Goal: Task Accomplishment & Management: Manage account settings

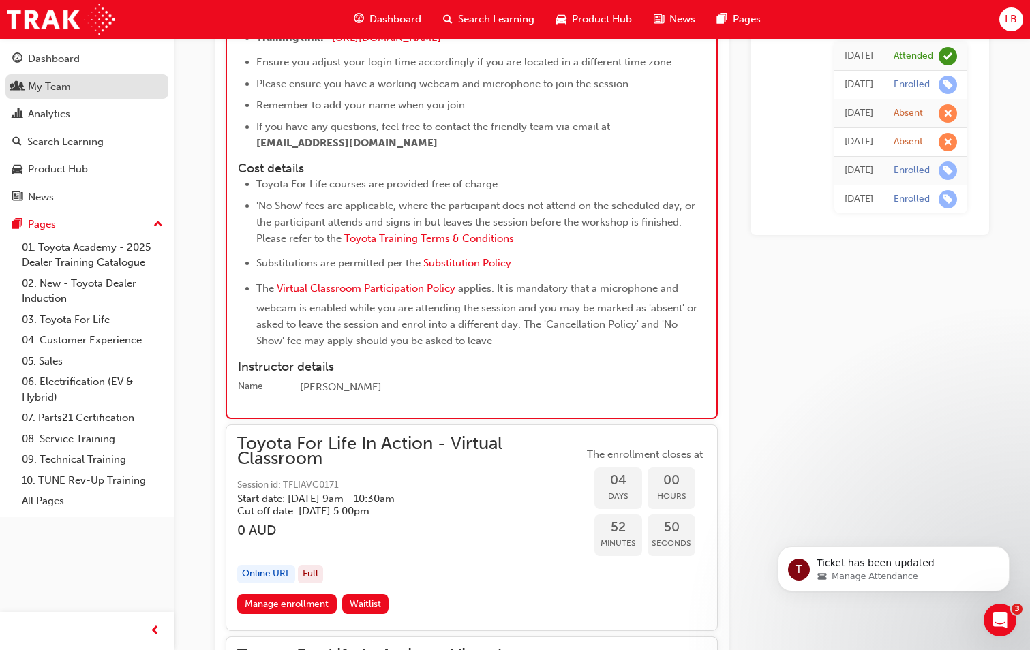
scroll to position [1277, 0]
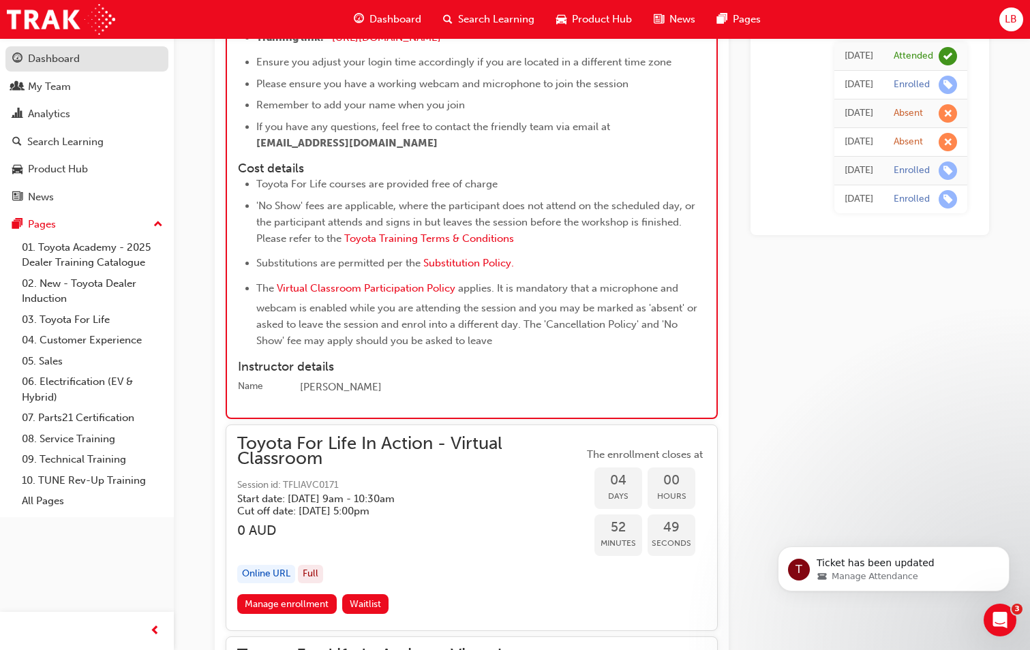
drag, startPoint x: 52, startPoint y: 80, endPoint x: 138, endPoint y: 63, distance: 88.4
click at [52, 80] on div "My Team" at bounding box center [49, 87] width 43 height 16
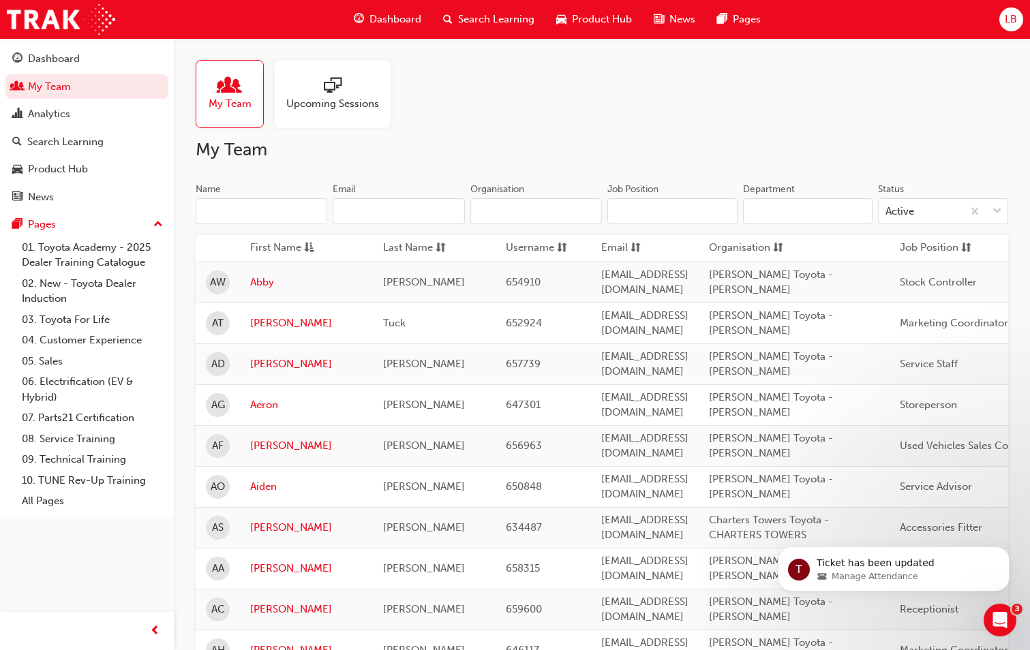
click at [209, 211] on input "Name" at bounding box center [262, 211] width 132 height 26
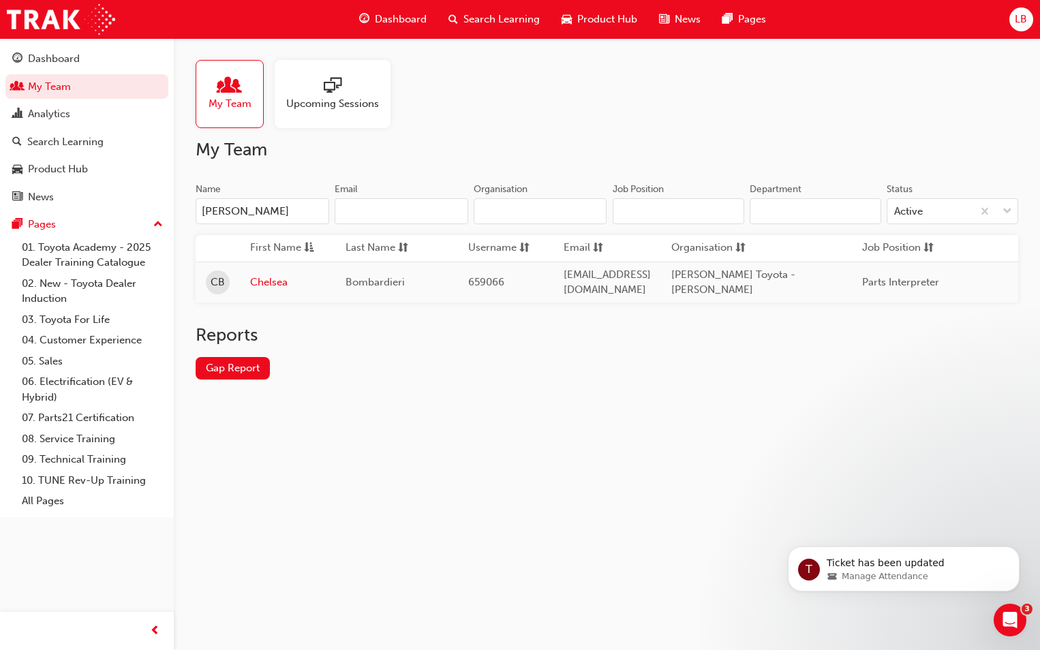
type input "[PERSON_NAME]"
drag, startPoint x: 254, startPoint y: 212, endPoint x: 192, endPoint y: 205, distance: 63.1
click at [192, 205] on div "My Team Upcoming Sessions My Team Name [PERSON_NAME] Email Organisation Job Pos…" at bounding box center [607, 230] width 866 height 385
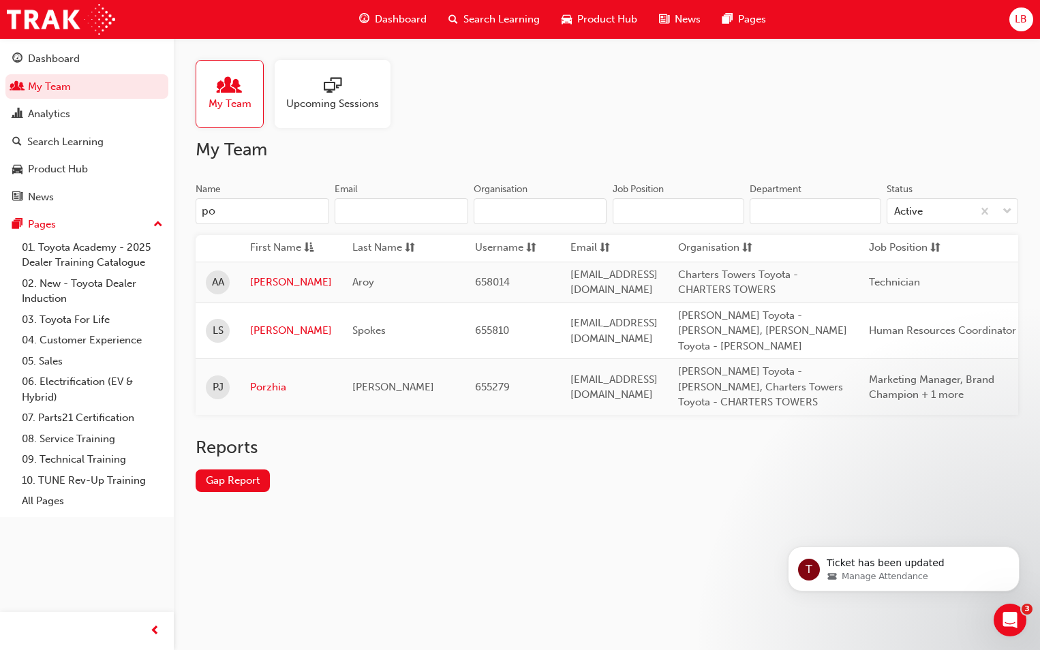
type input "poi"
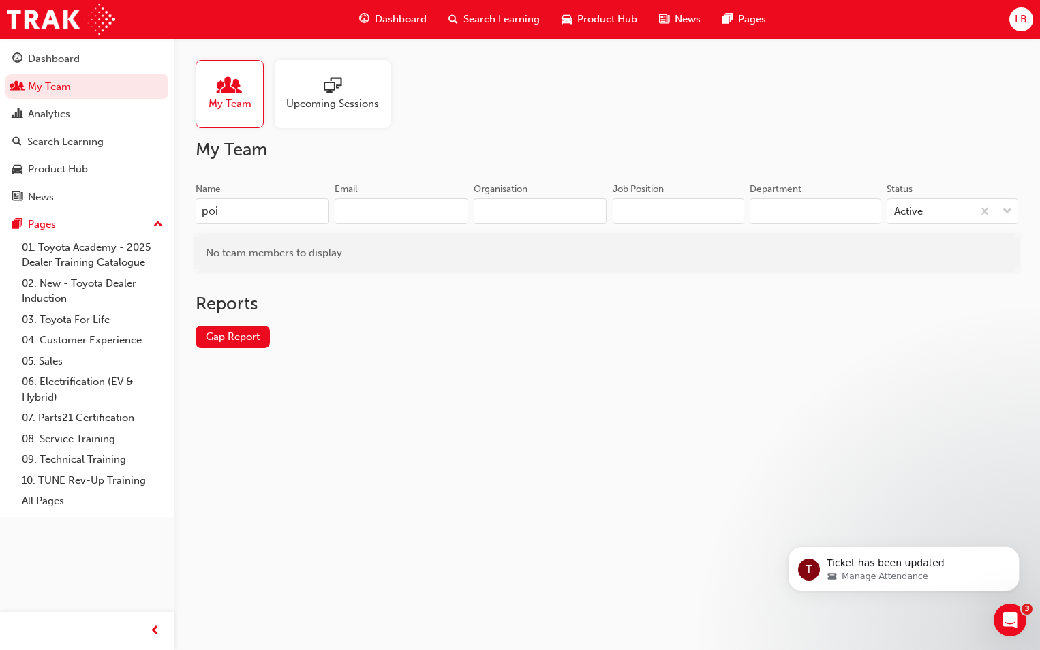
drag, startPoint x: 260, startPoint y: 213, endPoint x: 152, endPoint y: 211, distance: 108.4
click at [152, 211] on div "Dashboard My Team Analytics Search Learning Product Hub News Pages Pages 01. To…" at bounding box center [520, 325] width 1040 height 650
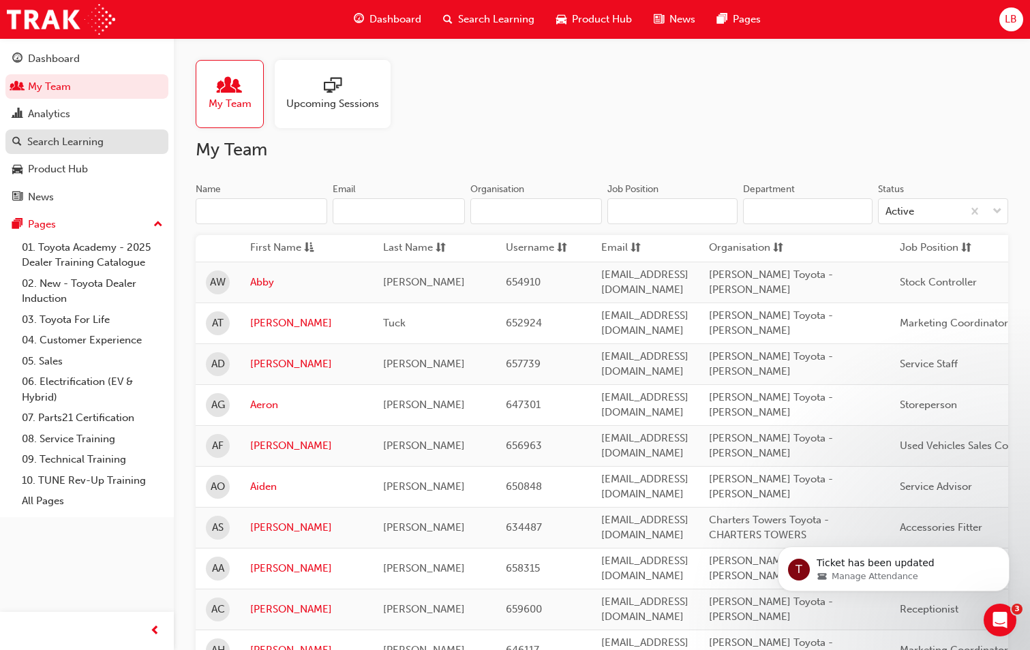
click at [50, 139] on div "Search Learning" at bounding box center [65, 142] width 76 height 16
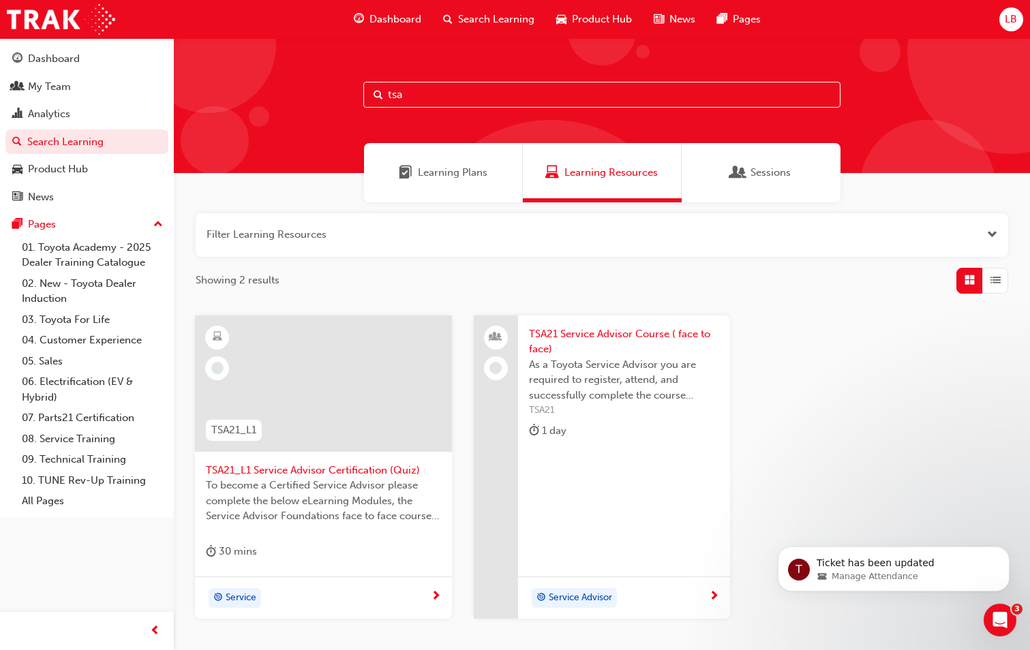
drag, startPoint x: 427, startPoint y: 94, endPoint x: 339, endPoint y: 89, distance: 88.1
click at [339, 89] on div "tsa" at bounding box center [602, 105] width 856 height 135
click at [97, 144] on link "Search Learning" at bounding box center [86, 142] width 163 height 25
click at [417, 96] on input "tsa" at bounding box center [601, 95] width 477 height 26
drag, startPoint x: 417, startPoint y: 96, endPoint x: 318, endPoint y: 88, distance: 99.9
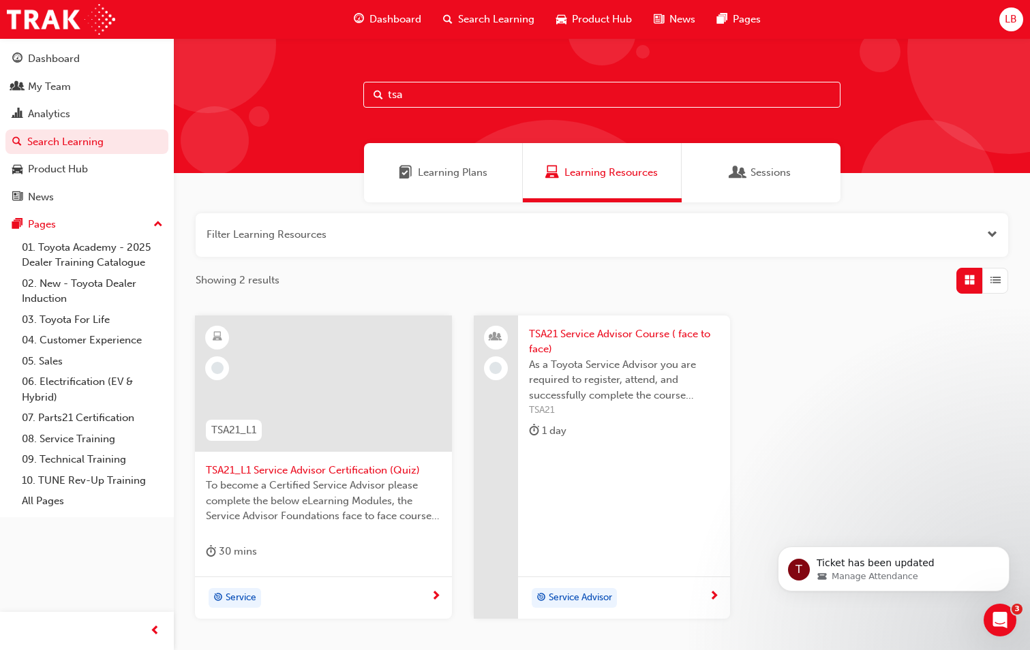
click at [318, 88] on div "tsa" at bounding box center [602, 105] width 856 height 135
type input "in action"
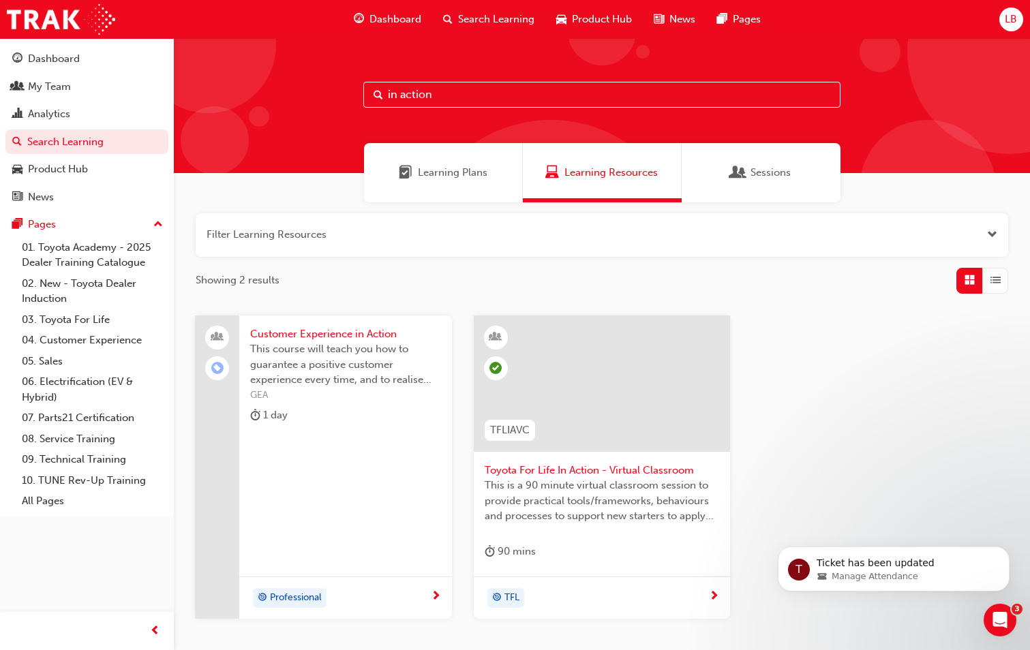
click at [571, 475] on span "Toyota For Life In Action - Virtual Classroom" at bounding box center [602, 471] width 235 height 16
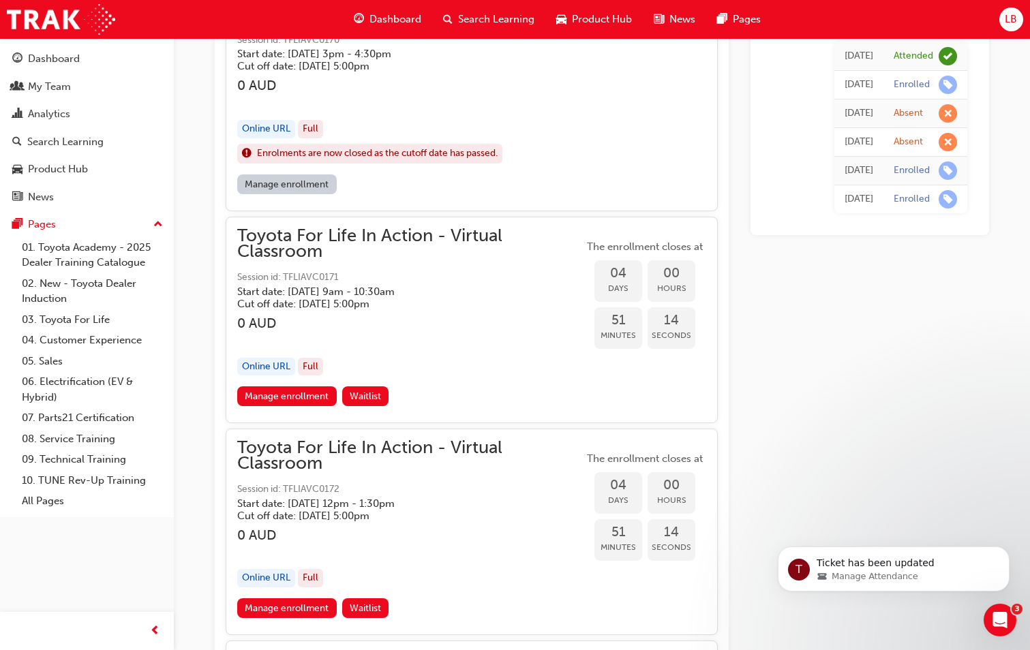
scroll to position [1626, 0]
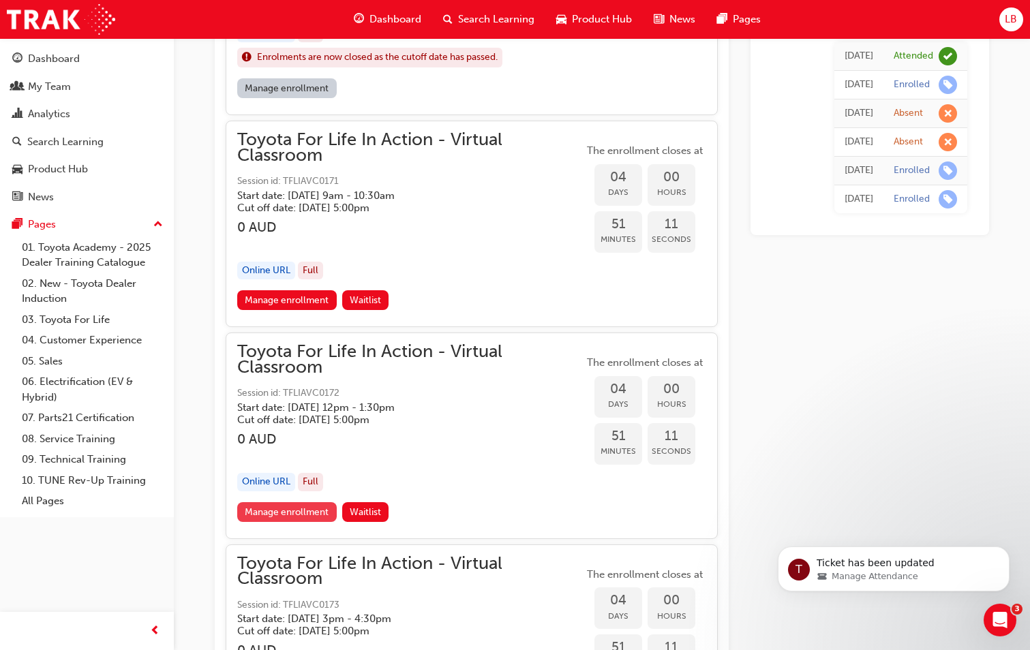
click at [299, 509] on link "Manage enrollment" at bounding box center [287, 512] width 100 height 20
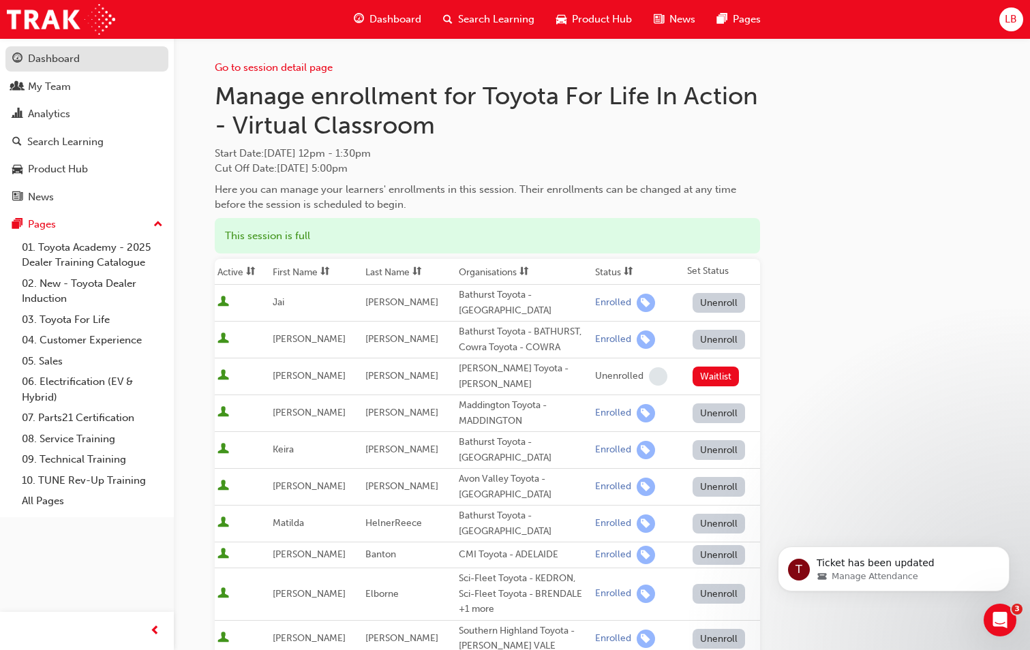
click at [51, 57] on div "Dashboard" at bounding box center [54, 59] width 52 height 16
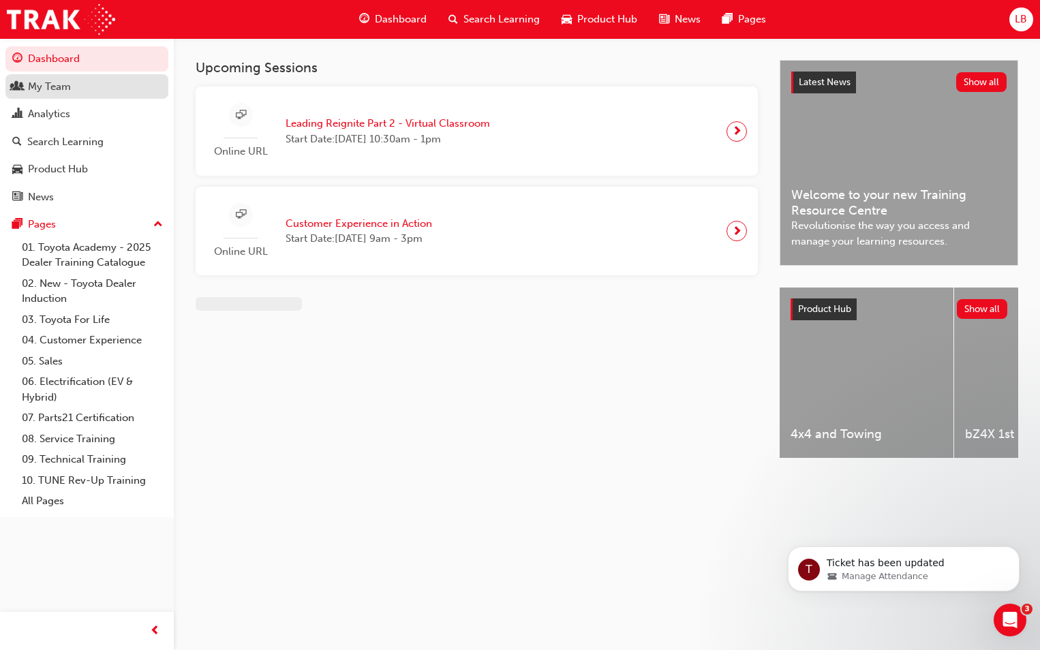
click at [51, 82] on div "My Team" at bounding box center [49, 87] width 43 height 16
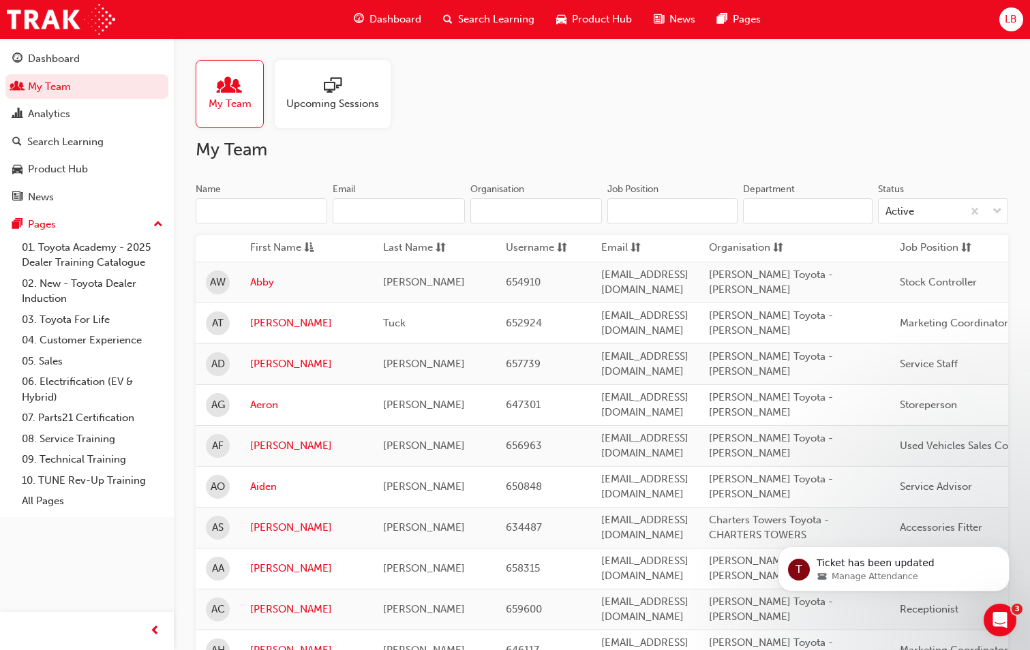
click at [230, 208] on input "Name" at bounding box center [262, 211] width 132 height 26
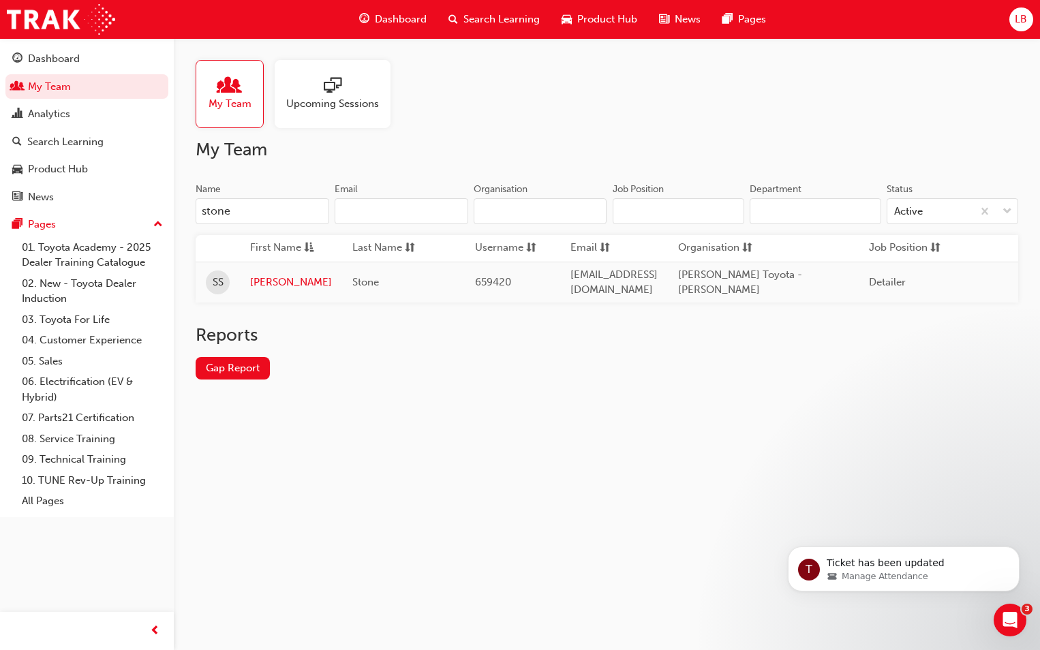
click at [234, 217] on input "stone" at bounding box center [263, 211] width 134 height 26
drag, startPoint x: 277, startPoint y: 215, endPoint x: 112, endPoint y: 207, distance: 165.8
click at [112, 207] on div "Dashboard My Team Analytics Search Learning Product Hub News Pages Pages 01. To…" at bounding box center [520, 325] width 1040 height 650
type input "pro"
click at [263, 279] on link "[PERSON_NAME]" at bounding box center [291, 283] width 82 height 16
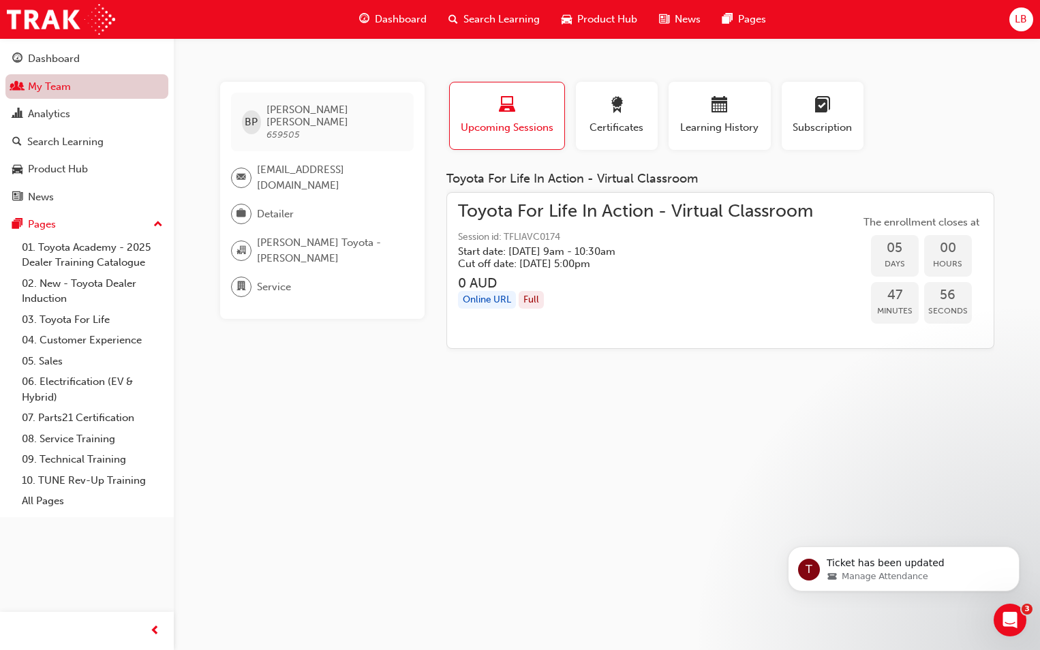
click at [73, 88] on link "My Team" at bounding box center [86, 86] width 163 height 25
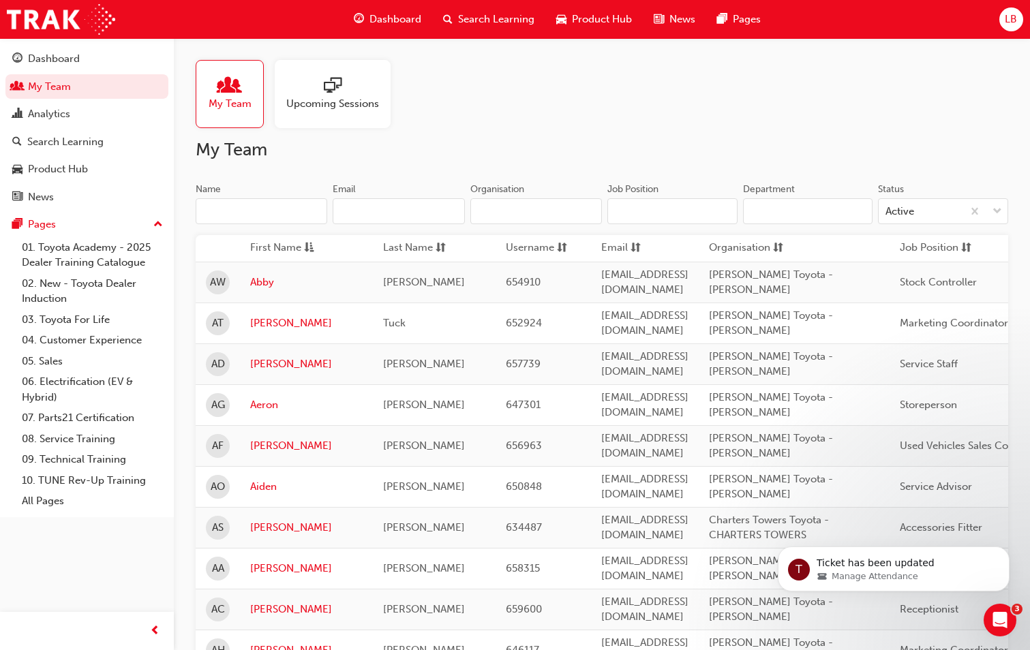
click at [254, 204] on input "Name" at bounding box center [262, 211] width 132 height 26
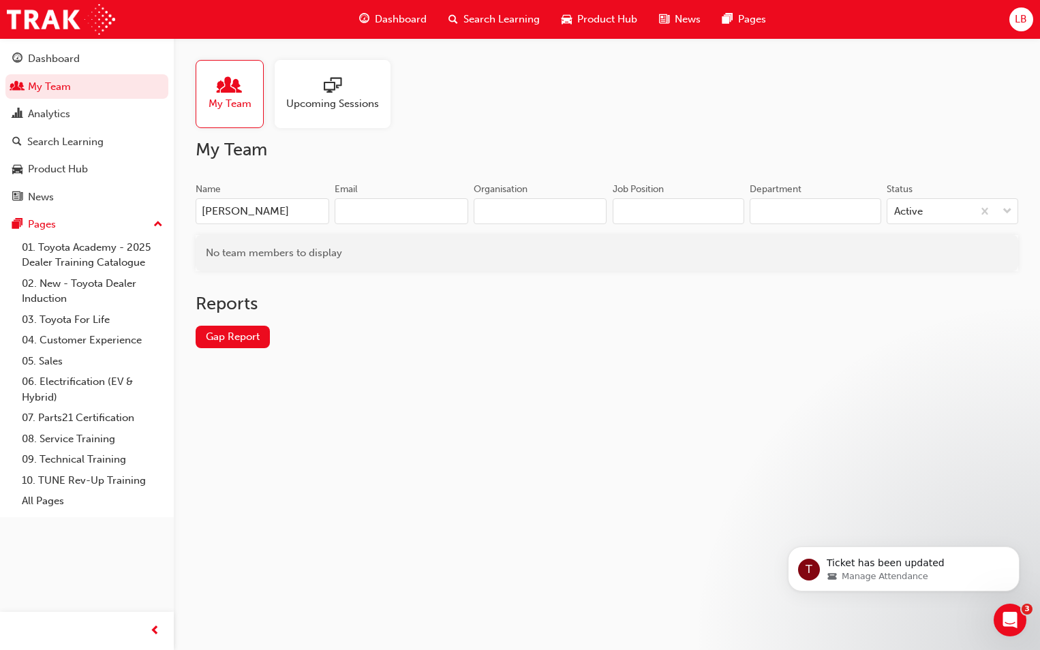
drag, startPoint x: 278, startPoint y: 213, endPoint x: 189, endPoint y: 212, distance: 88.6
click at [189, 213] on div "My Team Upcoming Sessions My Team Name [PERSON_NAME] Email Organisation Job Pos…" at bounding box center [607, 215] width 866 height 354
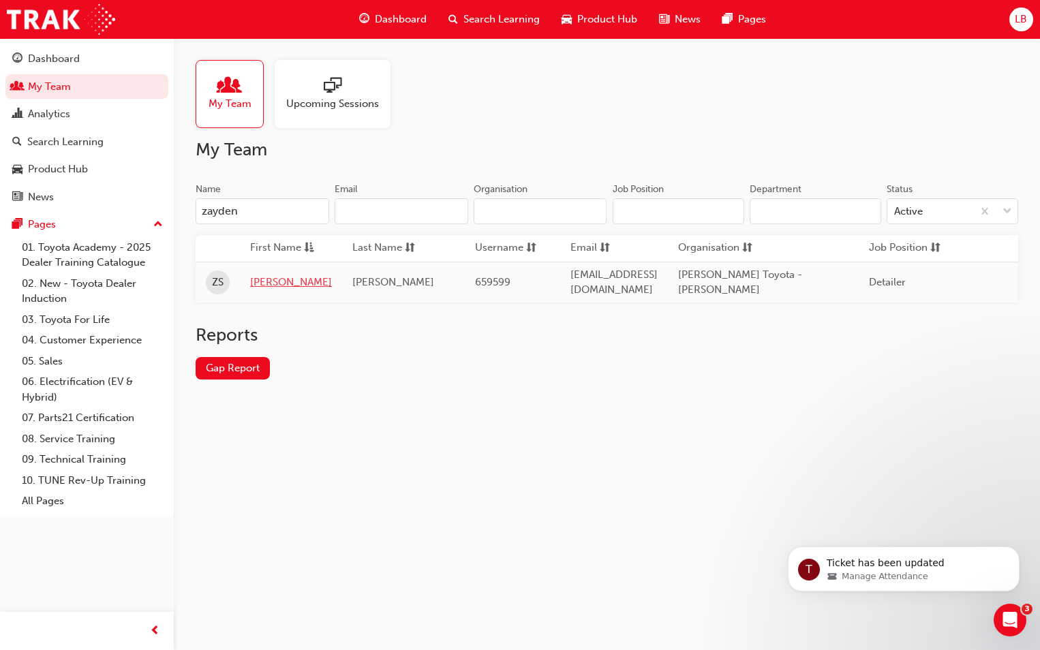
type input "zayden"
click at [273, 275] on link "[PERSON_NAME]" at bounding box center [291, 283] width 82 height 16
